Goal: Find specific page/section

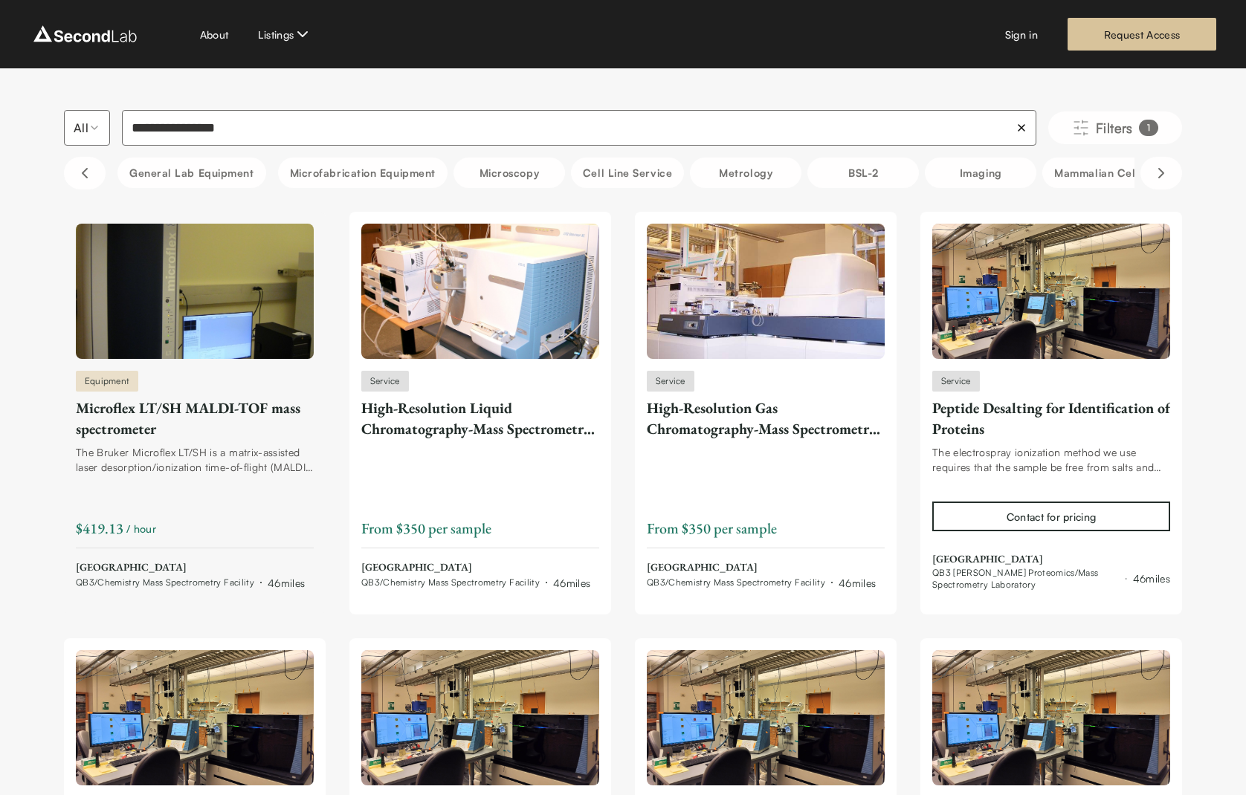
click at [166, 572] on span "[GEOGRAPHIC_DATA]" at bounding box center [190, 567] width 229 height 15
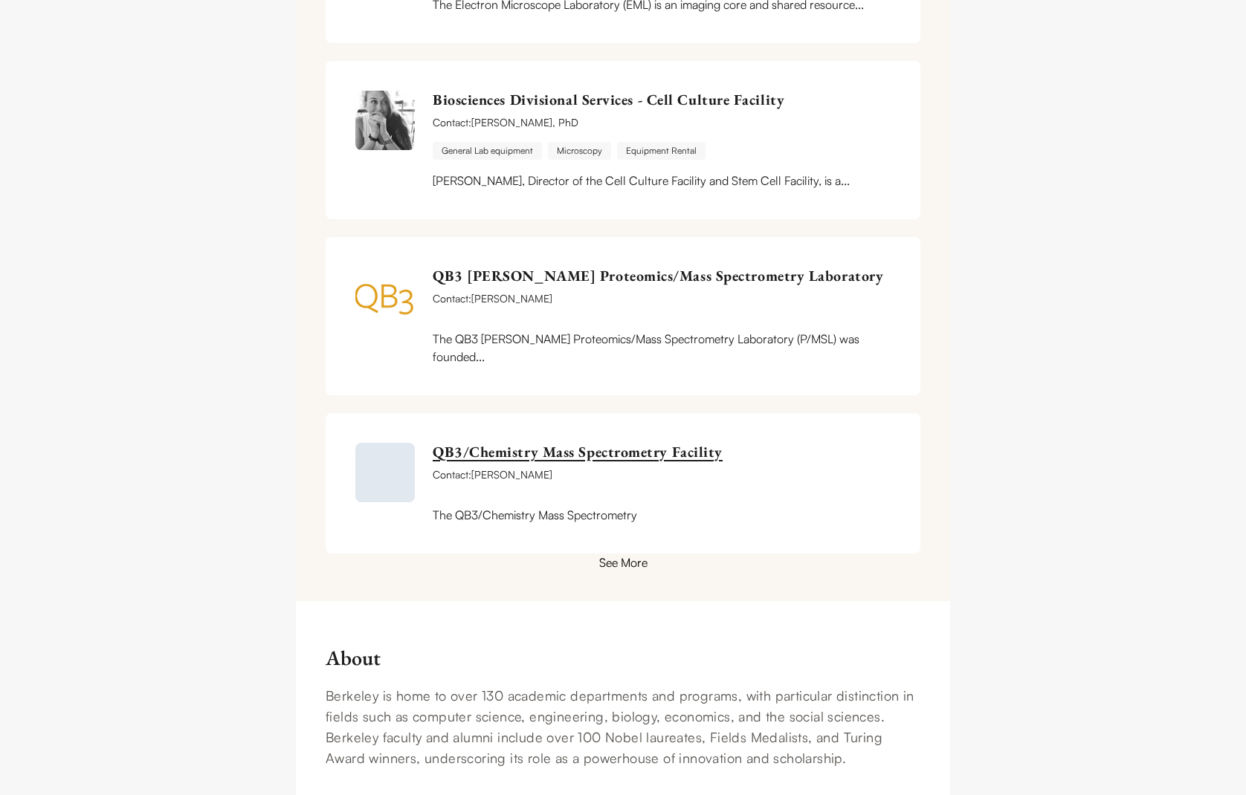
scroll to position [1041, 0]
click at [563, 451] on link "QB3/Chemistry Mass Spectrometry Facility" at bounding box center [662, 451] width 458 height 19
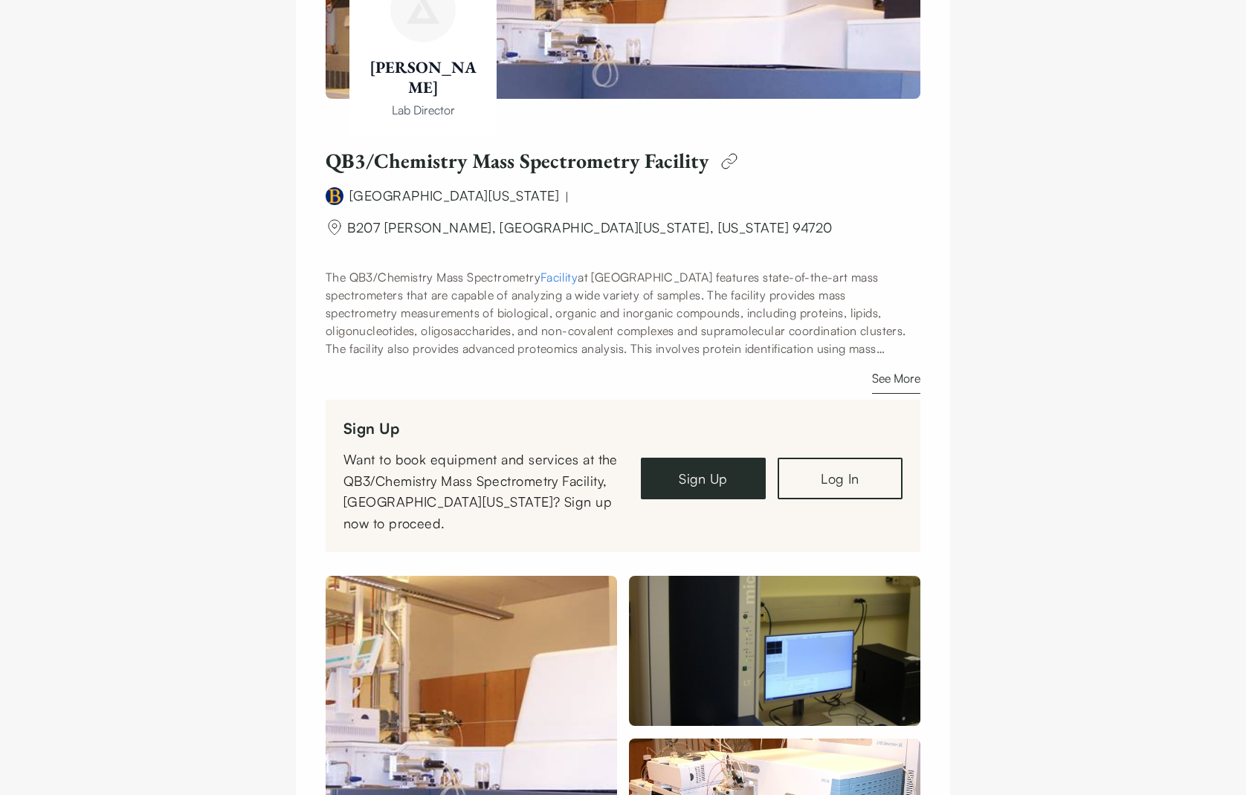
scroll to position [223, 0]
